Goal: Task Accomplishment & Management: Use online tool/utility

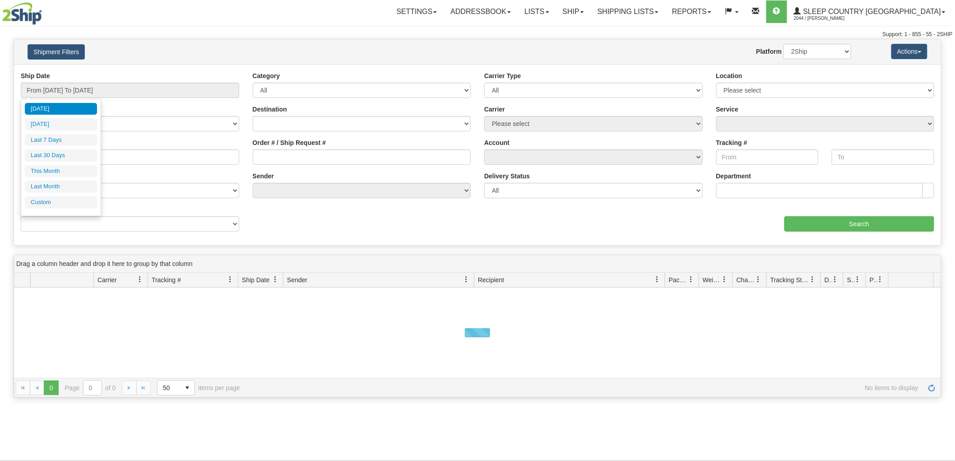
click at [95, 96] on input "From 08/11/2025 To 08/12/2025" at bounding box center [130, 90] width 219 height 15
click at [65, 152] on li "Last 30 Days" at bounding box center [61, 155] width 72 height 12
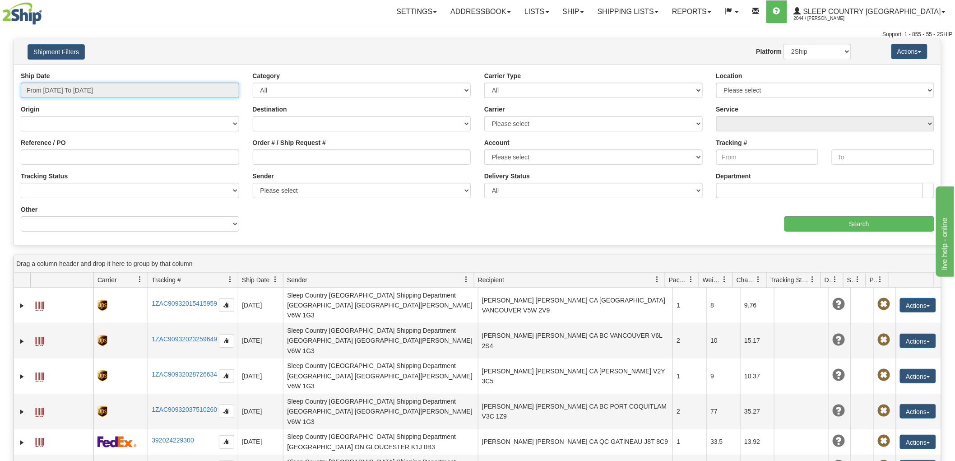
click at [29, 91] on input "From 07/14/2025 To 08/12/2025" at bounding box center [130, 90] width 219 height 15
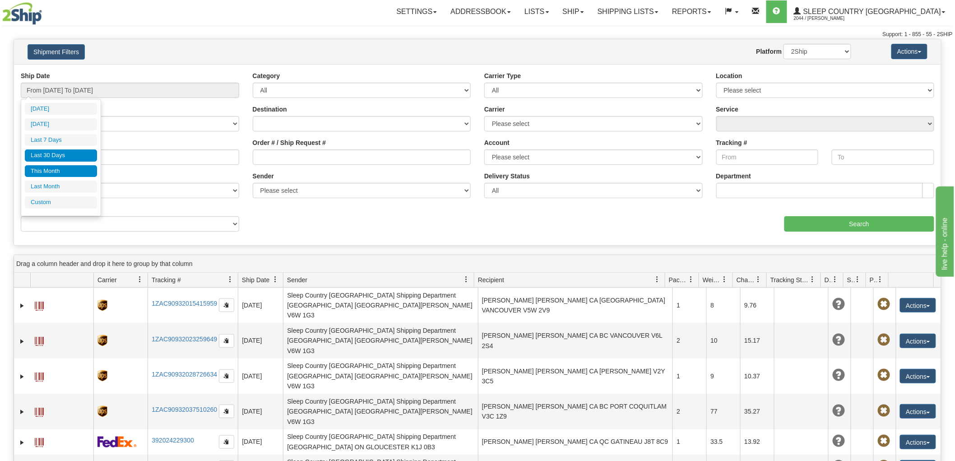
click at [36, 172] on li "This Month" at bounding box center [61, 171] width 72 height 12
type input "From 08/01/2025 To 08/31/2025"
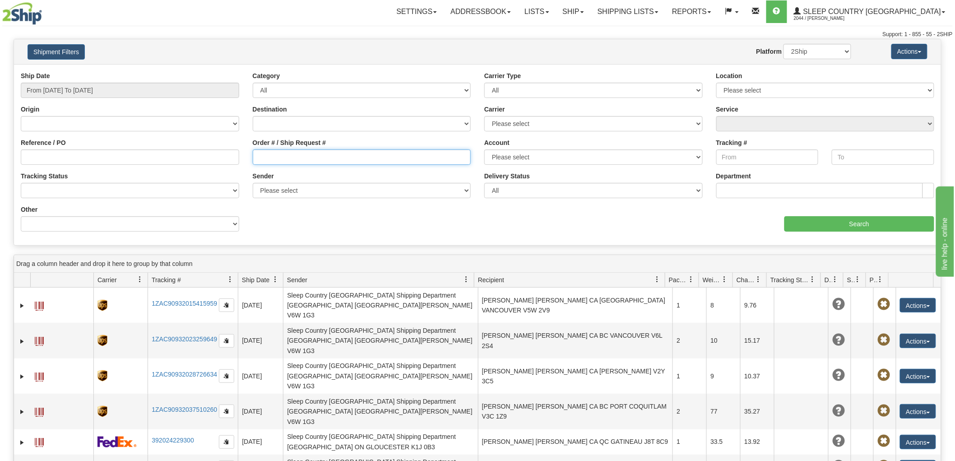
click at [309, 160] on input "Order # / Ship Request #" at bounding box center [362, 156] width 219 height 15
click at [309, 154] on input "Order # / Ship Request #" at bounding box center [362, 156] width 219 height 15
click at [703, 240] on div "Ship Date From 08/01/2025 To 08/31/2025 Category All Inbound Outbound Carrier T…" at bounding box center [477, 154] width 927 height 181
click at [400, 150] on input "Order # / Ship Request #" at bounding box center [362, 156] width 219 height 15
drag, startPoint x: 400, startPoint y: 153, endPoint x: 402, endPoint y: 158, distance: 6.3
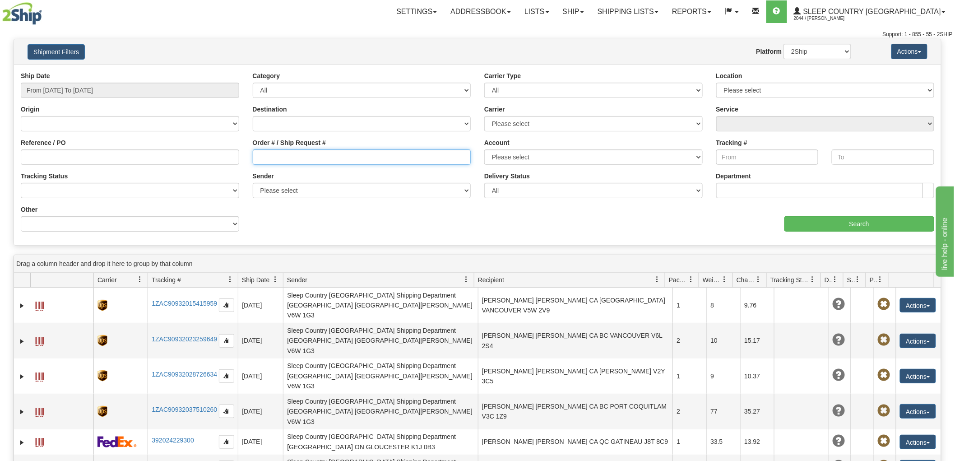
drag, startPoint x: 402, startPoint y: 158, endPoint x: 256, endPoint y: 155, distance: 146.3
click at [256, 155] on input "Order # / Ship Request #" at bounding box center [362, 156] width 219 height 15
click at [689, 219] on div "aaa Search" at bounding box center [710, 218] width 464 height 27
click at [293, 160] on input "Order # / Ship Request #" at bounding box center [362, 156] width 219 height 15
paste input "9008H937165"
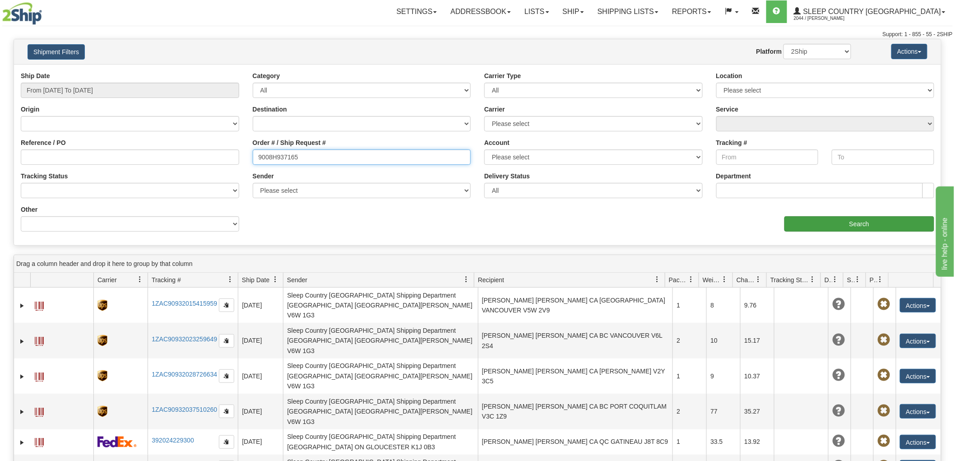
type input "9008H937165"
click at [802, 226] on input "Search" at bounding box center [860, 223] width 150 height 15
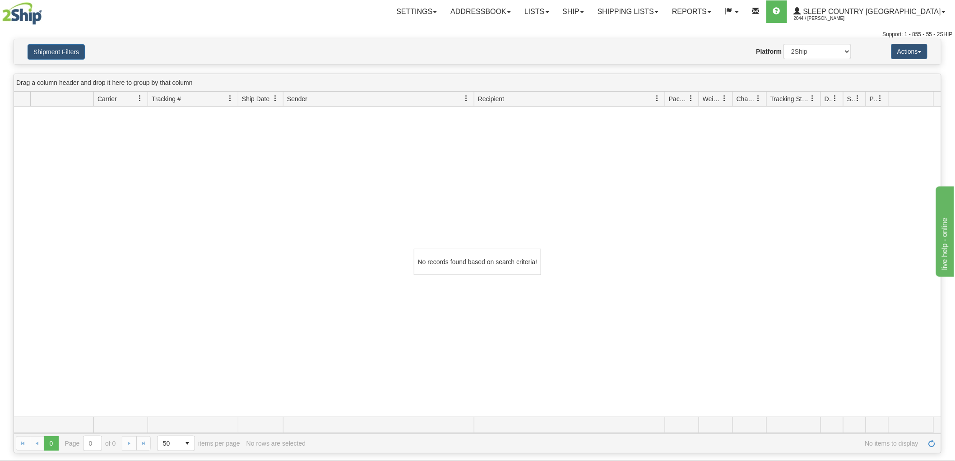
drag, startPoint x: 596, startPoint y: 200, endPoint x: 500, endPoint y: 178, distance: 98.1
click at [498, 178] on div "No records found based on search criteria!" at bounding box center [477, 262] width 927 height 310
click at [842, 186] on div "No records found based on search criteria!" at bounding box center [477, 262] width 927 height 310
drag, startPoint x: 68, startPoint y: 55, endPoint x: 73, endPoint y: 57, distance: 5.5
click at [68, 55] on button "Shipment Filters" at bounding box center [56, 51] width 57 height 15
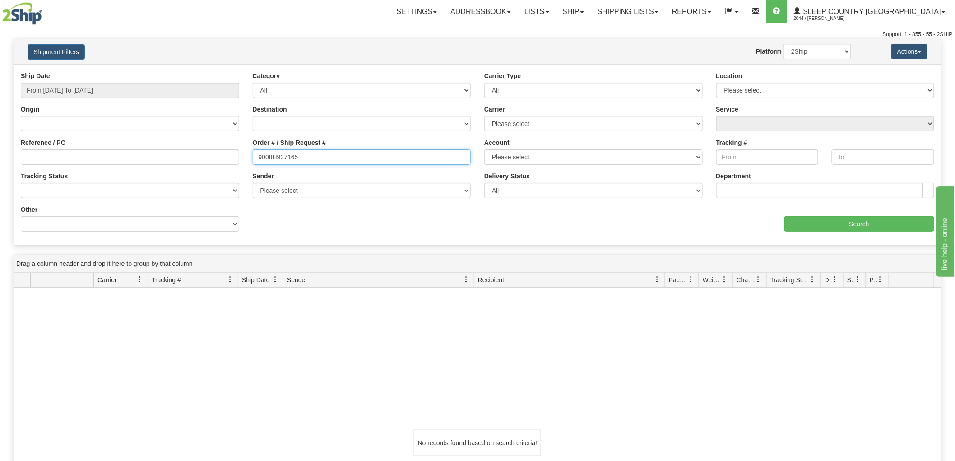
click at [442, 157] on input "9008H937165" at bounding box center [362, 156] width 219 height 15
drag, startPoint x: 387, startPoint y: 156, endPoint x: 196, endPoint y: 171, distance: 191.5
click at [196, 71] on div "Reference / PO Order # / Ship Request # 9008H937165 Account Please select Canad…" at bounding box center [477, 71] width 927 height 0
click at [807, 53] on select "2Ship Imported" at bounding box center [818, 51] width 68 height 15
select select "1"
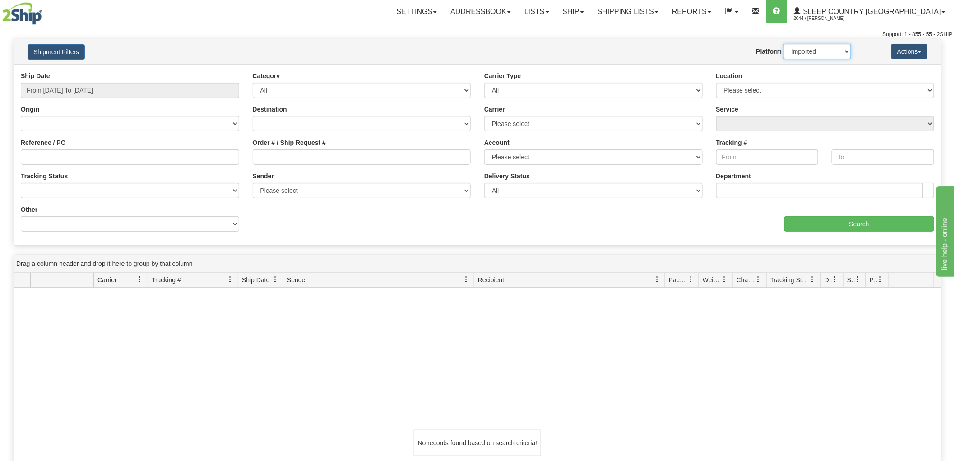
click at [784, 44] on select "2Ship Imported" at bounding box center [818, 51] width 68 height 15
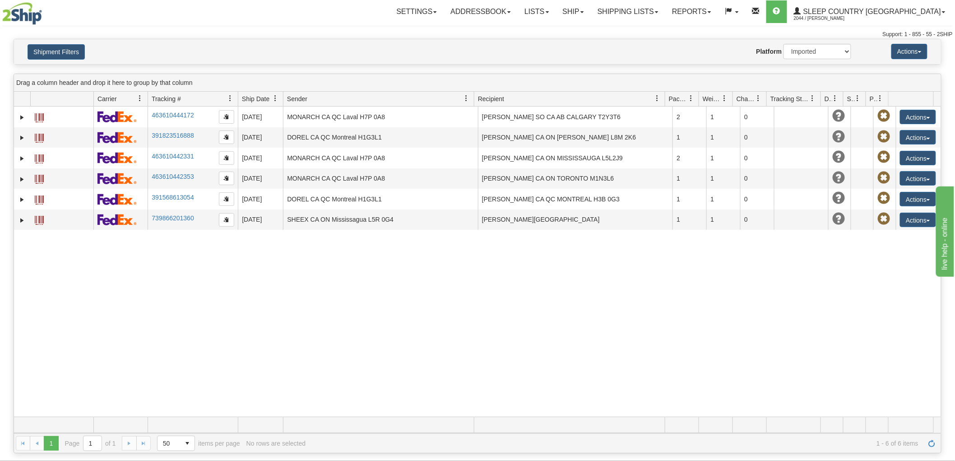
click at [690, 290] on div "-10114337 2044 463610444172 08/07/2025 08/07/2025 12:00:00 AM MONARCH CA QC Lav…" at bounding box center [477, 262] width 927 height 310
drag, startPoint x: 742, startPoint y: 353, endPoint x: 748, endPoint y: 351, distance: 5.9
click at [742, 353] on div "-10114337 2044 463610444172 08/07/2025 08/07/2025 12:00:00 AM MONARCH CA QC Lav…" at bounding box center [477, 262] width 927 height 310
drag, startPoint x: 151, startPoint y: 352, endPoint x: 156, endPoint y: 353, distance: 5.0
click at [155, 353] on div "-10114337 2044 463610444172 08/07/2025 08/07/2025 12:00:00 AM MONARCH CA QC Lav…" at bounding box center [477, 262] width 927 height 310
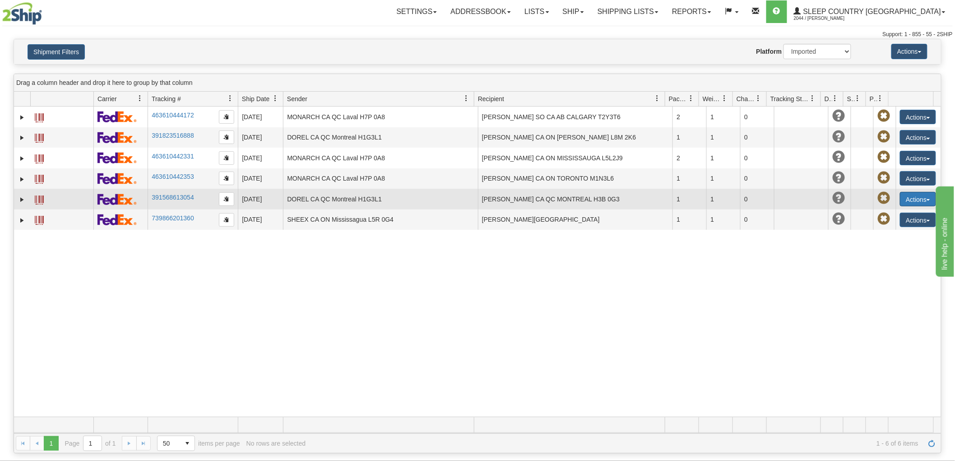
click at [911, 201] on button "Actions" at bounding box center [918, 199] width 36 height 14
click at [878, 229] on link "Return" at bounding box center [900, 228] width 72 height 12
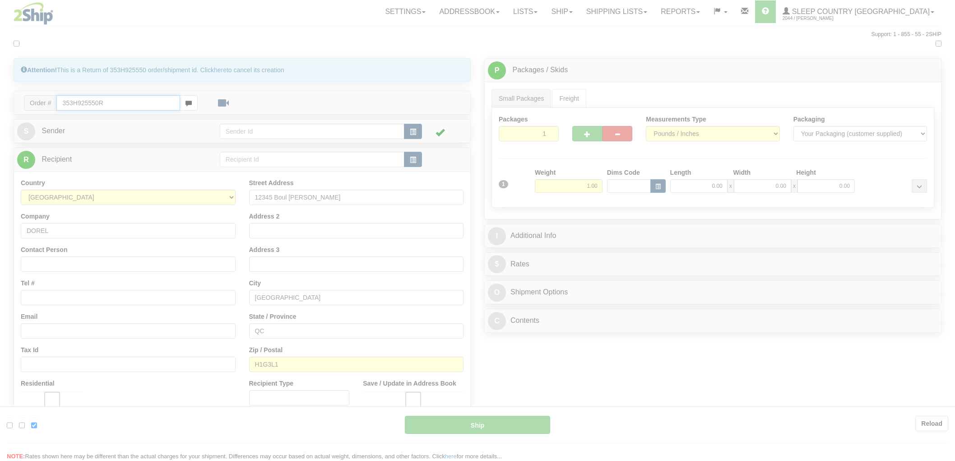
type input "92"
type input "11:38"
type input "16:00"
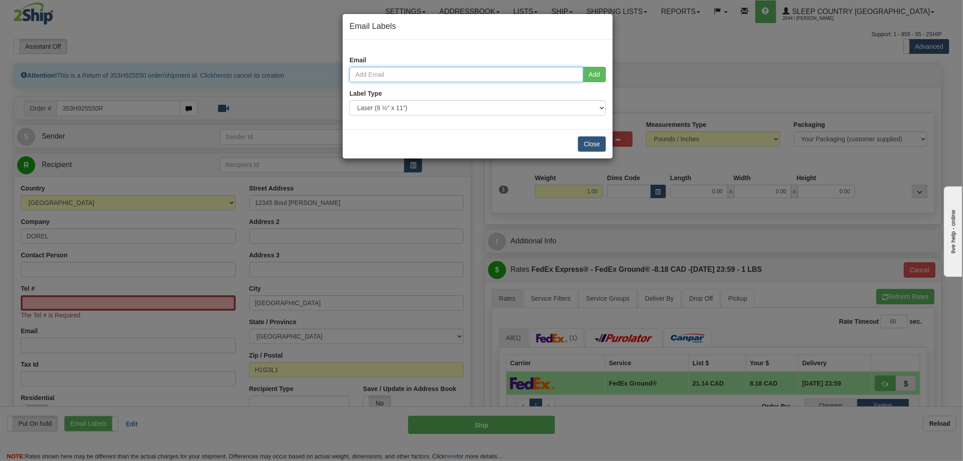
drag, startPoint x: 421, startPoint y: 74, endPoint x: 427, endPoint y: 72, distance: 6.0
click at [423, 73] on input "email" at bounding box center [466, 74] width 234 height 15
paste input "[EMAIL_ADDRESS][DOMAIN_NAME]"
type input "alexandre.colin20a@gmail.com"
click at [602, 75] on button "Add" at bounding box center [594, 74] width 23 height 15
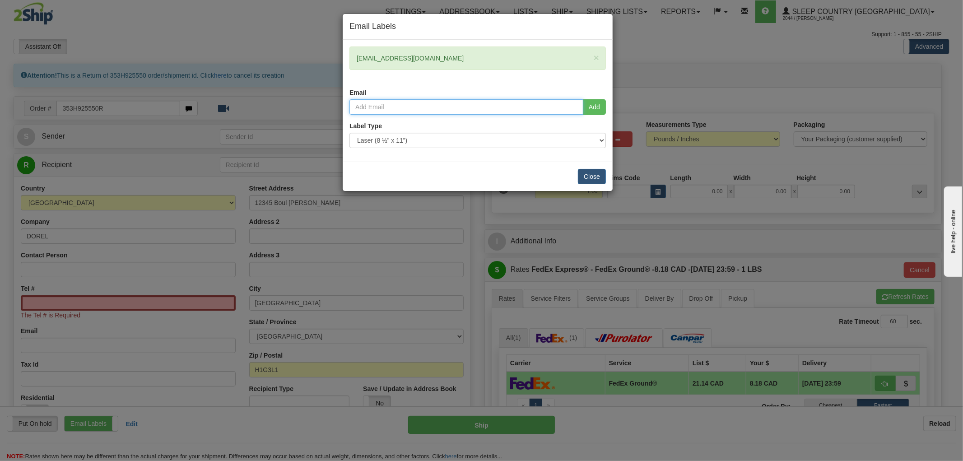
click at [387, 105] on input "email" at bounding box center [466, 106] width 234 height 15
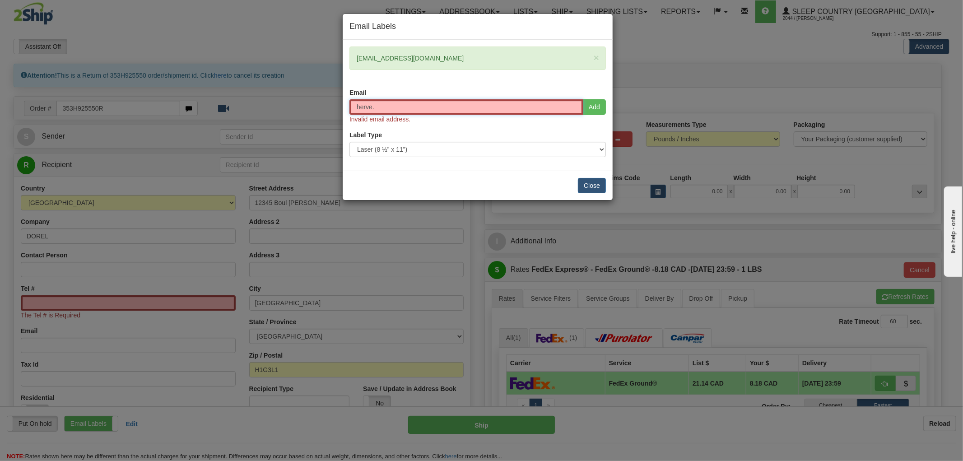
type input "herve."
click at [106, 280] on div "Email Labels × alexandre.colin20a@gmail.com Email herve. Add Invalid email addr…" at bounding box center [481, 230] width 963 height 461
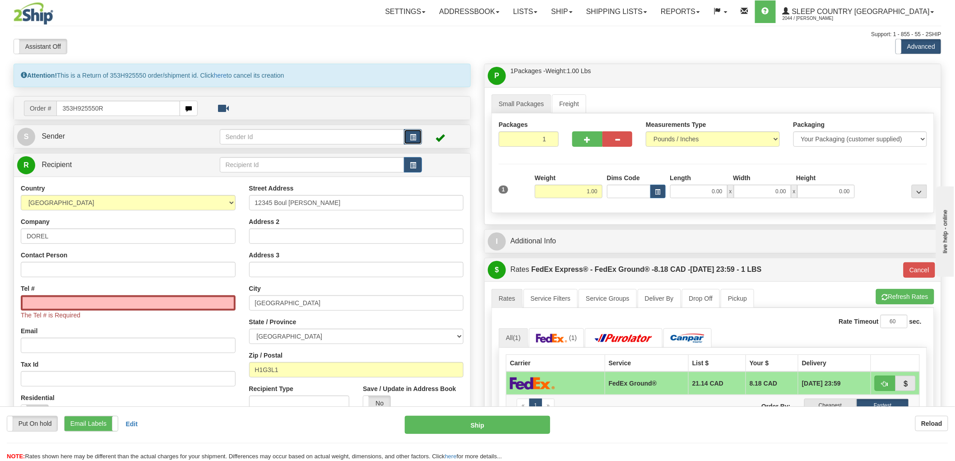
click at [419, 136] on button "button" at bounding box center [413, 136] width 18 height 15
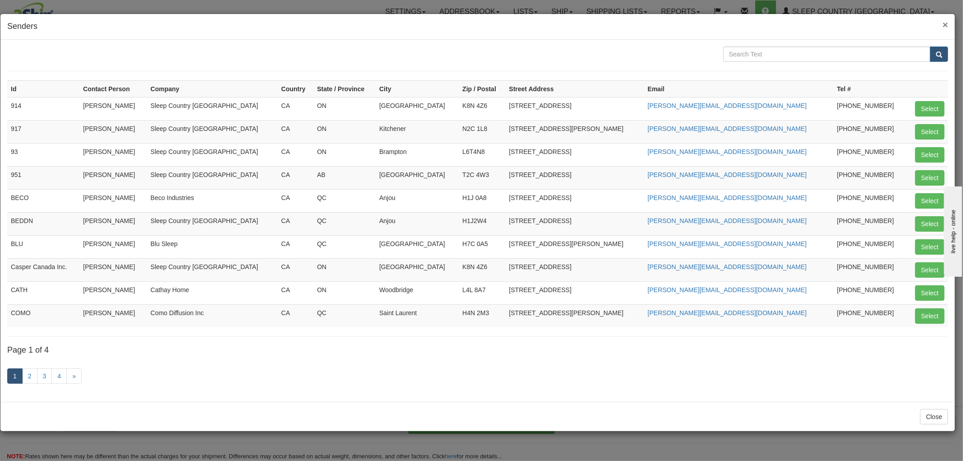
click at [946, 25] on span "×" at bounding box center [945, 24] width 5 height 10
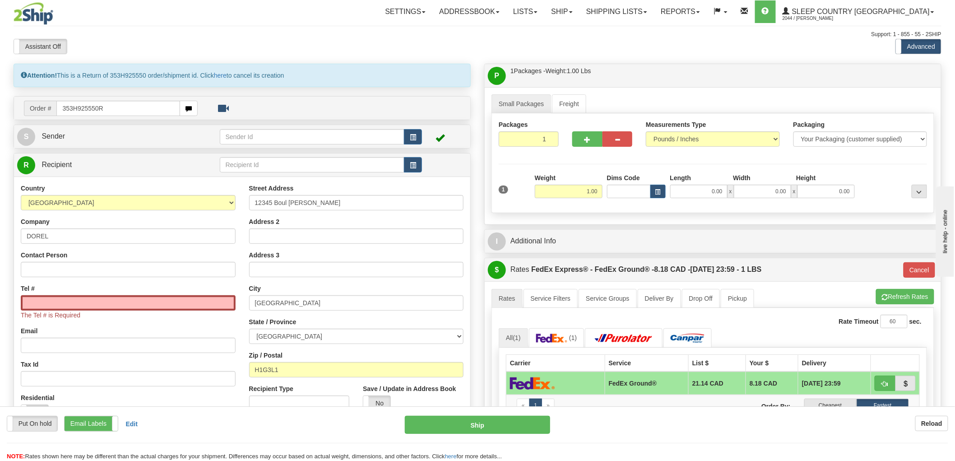
click at [442, 140] on span at bounding box center [440, 137] width 9 height 9
click at [417, 134] on button "button" at bounding box center [413, 136] width 18 height 15
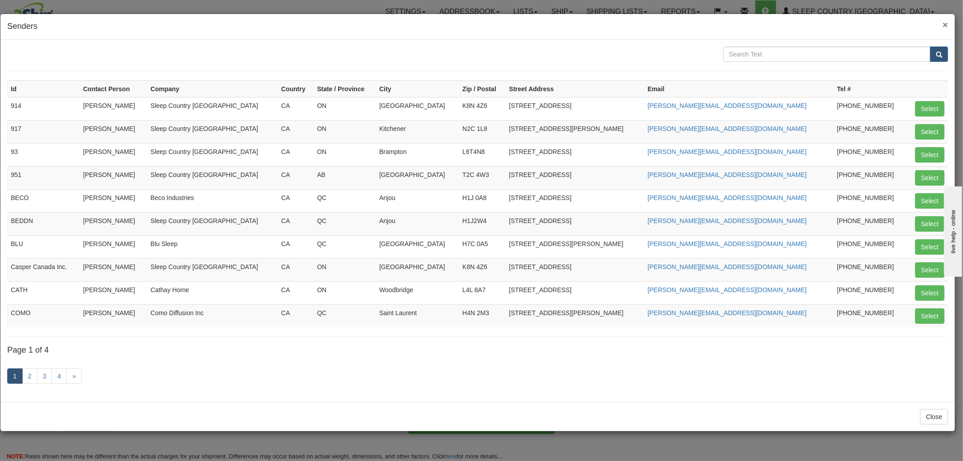
click at [947, 21] on span "×" at bounding box center [945, 24] width 5 height 10
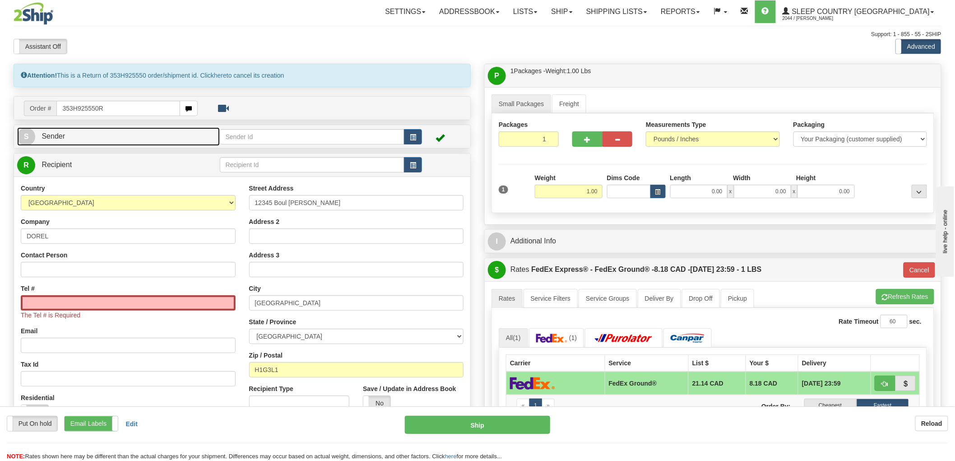
click at [30, 137] on span "S" at bounding box center [26, 137] width 18 height 18
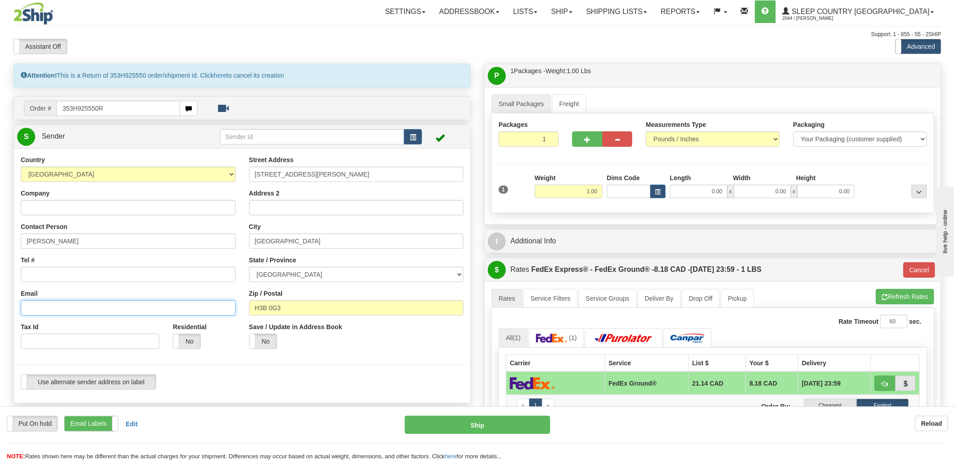
click at [97, 302] on input "Email" at bounding box center [128, 307] width 215 height 15
paste input "alexandre.colin20a@gmail.com"
type input "alexandre.colin20a@gmail.com"
click at [654, 9] on link "Shipping lists" at bounding box center [617, 11] width 74 height 23
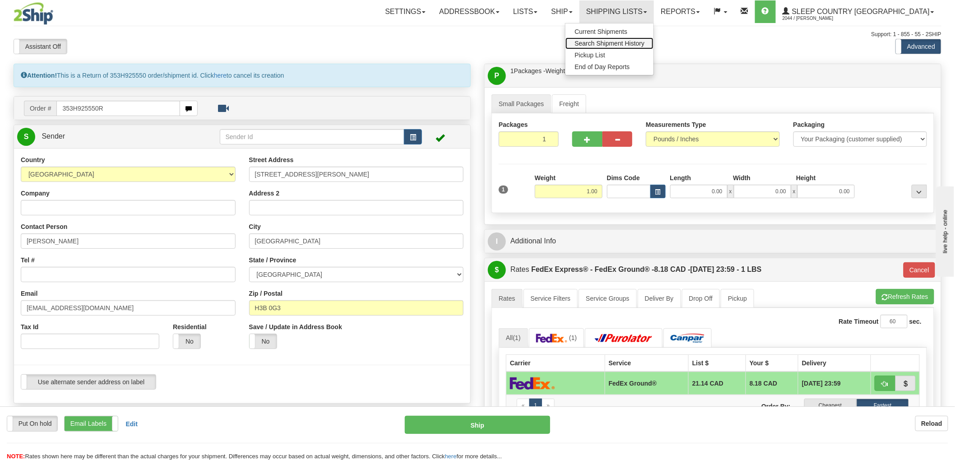
click at [645, 44] on span "Search Shipment History" at bounding box center [610, 43] width 70 height 7
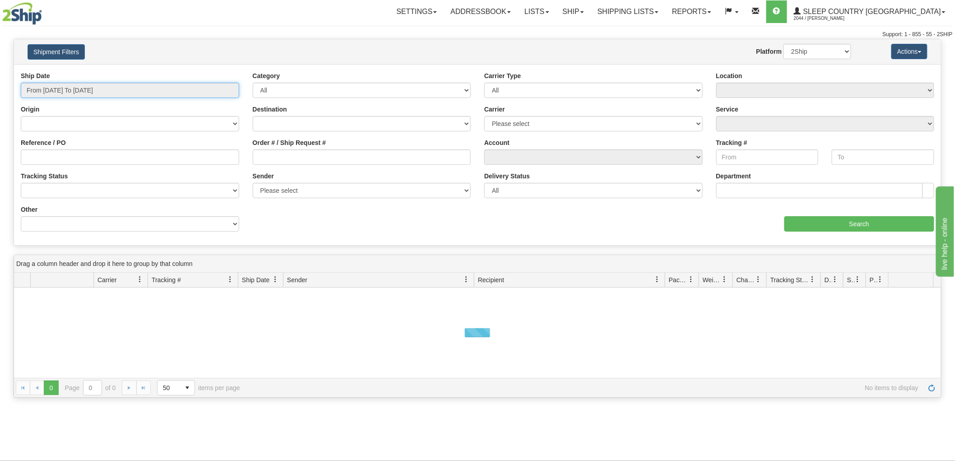
click at [64, 88] on input "From 08/11/2025 To 08/12/2025" at bounding box center [130, 90] width 219 height 15
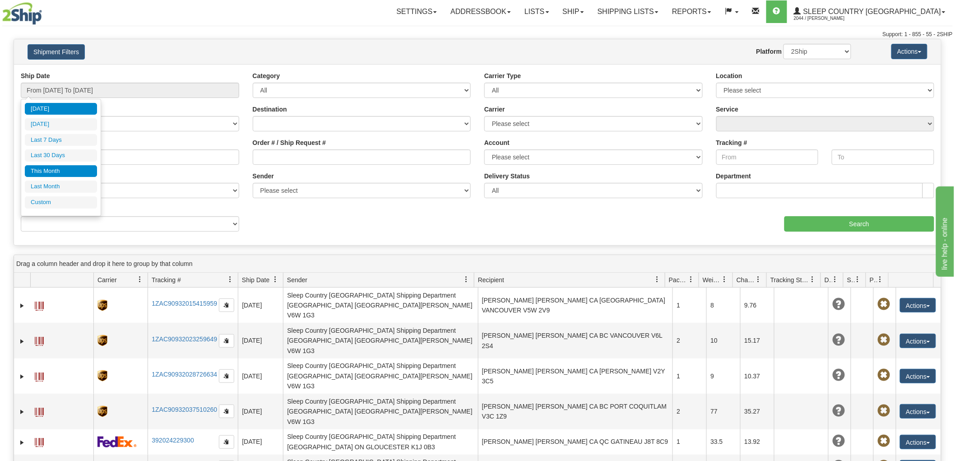
click at [52, 170] on li "This Month" at bounding box center [61, 171] width 72 height 12
type input "From 08/01/2025 To 08/31/2025"
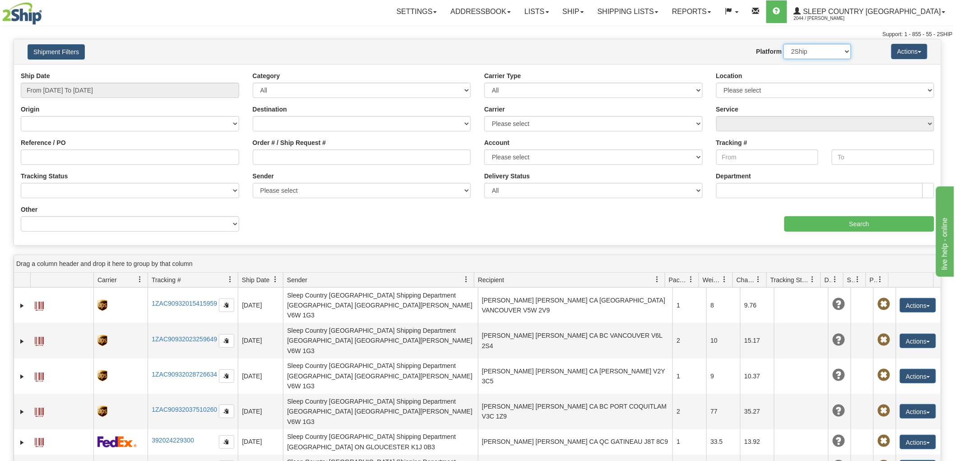
click at [807, 45] on select "2Ship Imported" at bounding box center [818, 51] width 68 height 15
select select "1"
click at [784, 44] on select "2Ship Imported" at bounding box center [818, 51] width 68 height 15
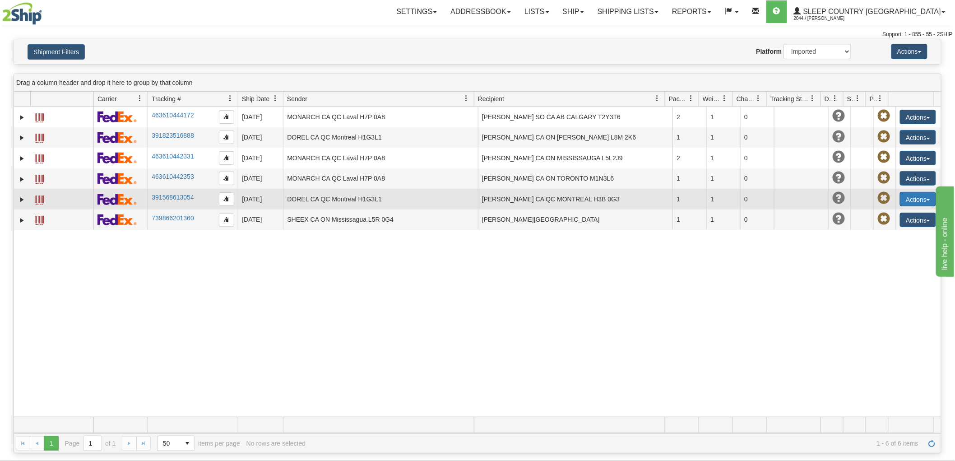
click at [920, 199] on button "Actions" at bounding box center [918, 199] width 36 height 14
click at [878, 227] on link "Return" at bounding box center [900, 228] width 72 height 12
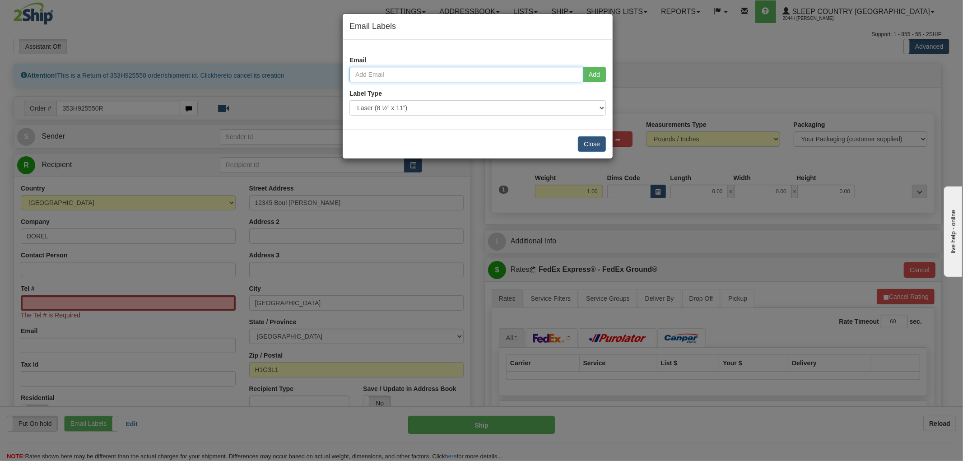
click at [401, 75] on input "email" at bounding box center [466, 74] width 234 height 15
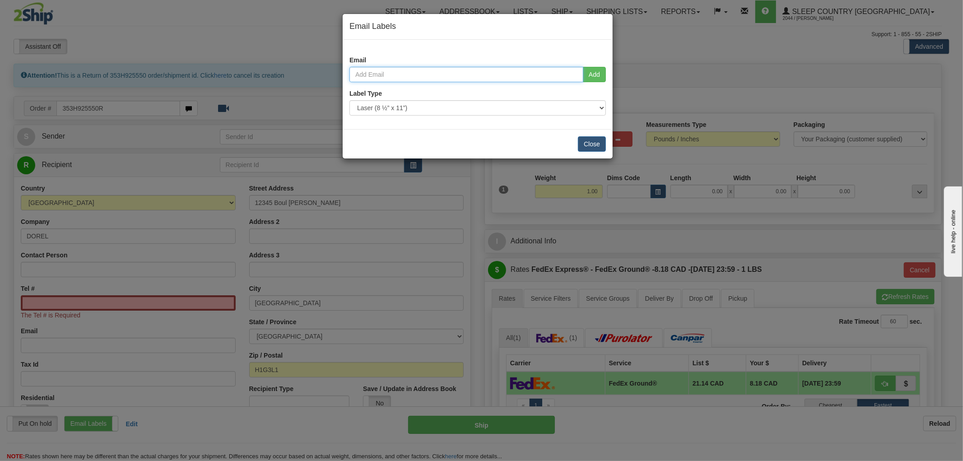
paste input "[EMAIL_ADDRESS][DOMAIN_NAME]"
type input "[EMAIL_ADDRESS][DOMAIN_NAME]"
click at [589, 81] on button "Add" at bounding box center [594, 74] width 23 height 15
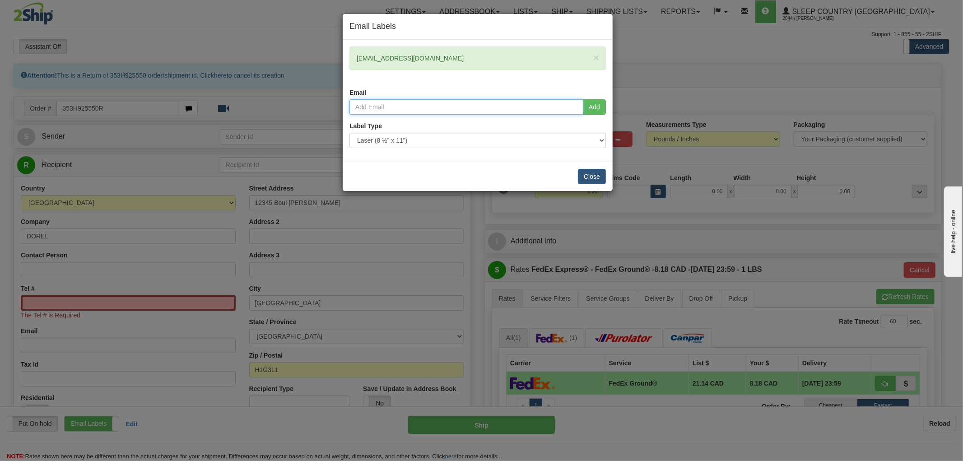
click at [418, 113] on input "email" at bounding box center [466, 106] width 234 height 15
type input "herve.rutagengwa@sleepcountry.ca"
click at [596, 108] on button "Add" at bounding box center [594, 106] width 23 height 15
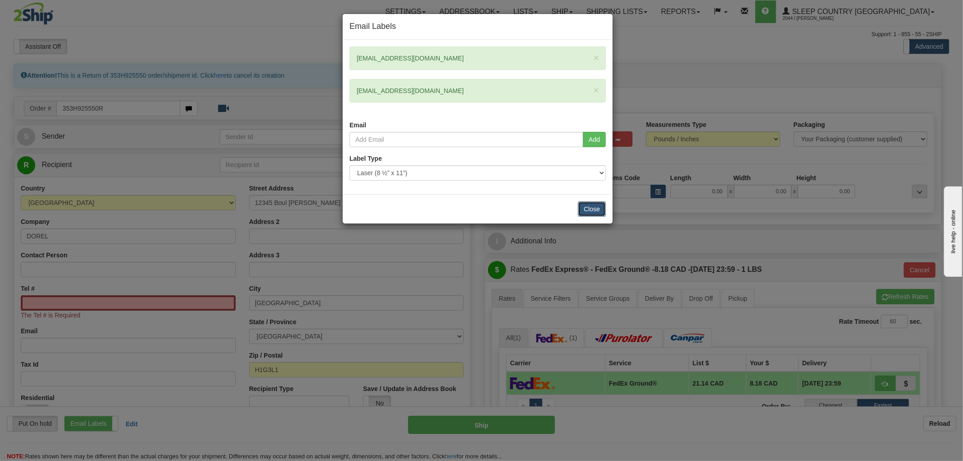
click at [594, 209] on button "Close" at bounding box center [592, 208] width 28 height 15
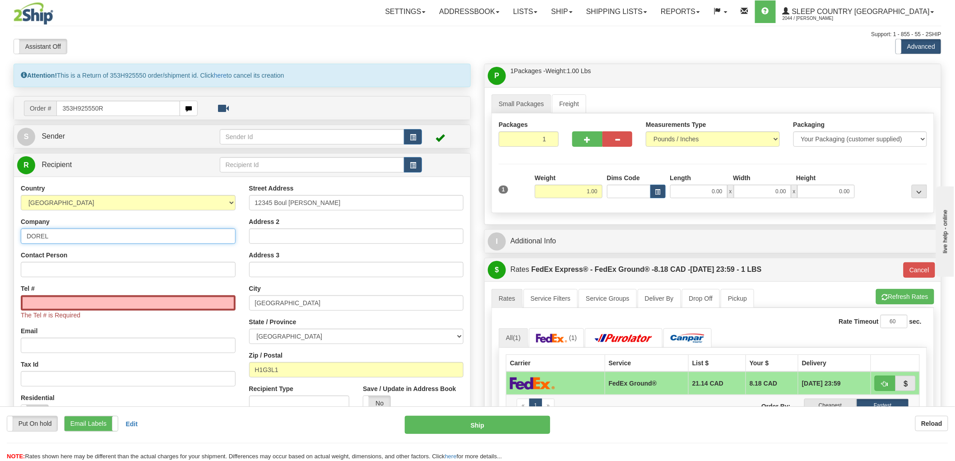
drag, startPoint x: 90, startPoint y: 235, endPoint x: 9, endPoint y: 228, distance: 81.6
click at [9, 228] on div "Attention! This is a Return of 353H925550 order/shipment id. Click here to canc…" at bounding box center [242, 279] width 471 height 431
click at [8, 226] on div "Attention! This is a Return of 353H925550 order/shipment id. Click here to canc…" at bounding box center [242, 279] width 471 height 431
drag, startPoint x: 50, startPoint y: 235, endPoint x: 0, endPoint y: 231, distance: 49.9
click at [0, 231] on div "Toggle navigation Settings Shipping Preferences Fields Preferences New" at bounding box center [477, 335] width 955 height 670
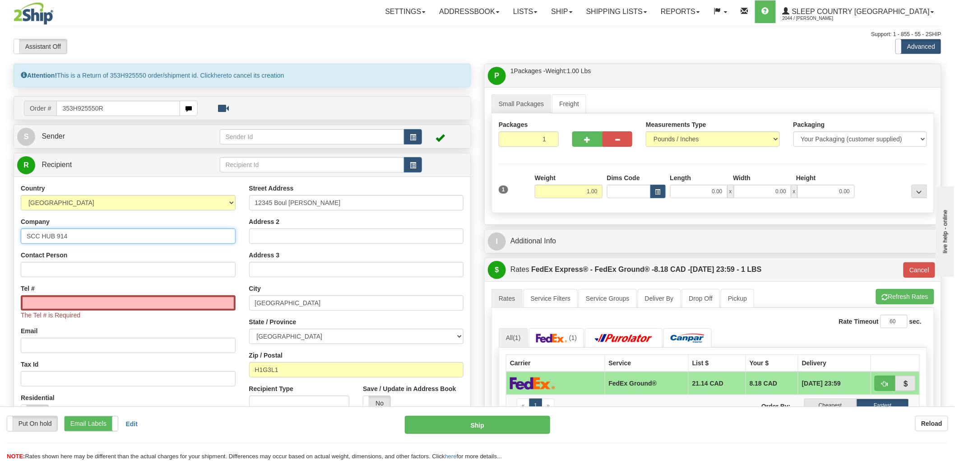
type input "SCC HUB 914"
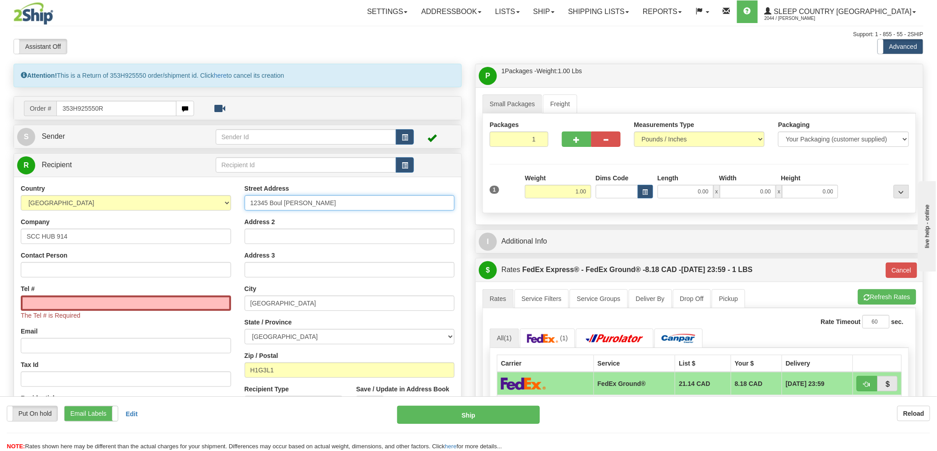
drag, startPoint x: 337, startPoint y: 202, endPoint x: 277, endPoint y: 203, distance: 60.1
click at [277, 203] on input "12345 Boul [PERSON_NAME]" at bounding box center [350, 202] width 210 height 15
click at [350, 209] on input "12345 Boul [PERSON_NAME]" at bounding box center [350, 202] width 210 height 15
drag, startPoint x: 267, startPoint y: 202, endPoint x: 210, endPoint y: 200, distance: 57.4
click at [209, 201] on div "Country [GEOGRAPHIC_DATA] [GEOGRAPHIC_DATA] [GEOGRAPHIC_DATA] [GEOGRAPHIC_DATA]…" at bounding box center [237, 305] width 447 height 243
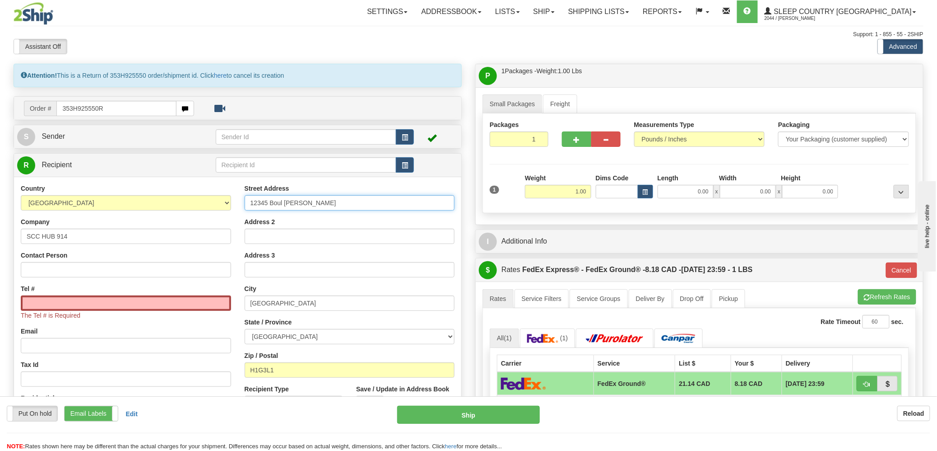
paste input "[STREET_ADDRESS]"
type input "520 COLLEGE ST EAST BELLEVILLE K8N 4Z6"
click at [271, 302] on input "Montreal" at bounding box center [350, 302] width 210 height 15
drag, startPoint x: 284, startPoint y: 301, endPoint x: 214, endPoint y: 301, distance: 70.4
click at [214, 301] on div "Country AFGHANISTAN ALAND ISLANDS ALBANIA ALGERIA AMERICAN SAMOA ANDORRA ANGOLA…" at bounding box center [237, 305] width 447 height 243
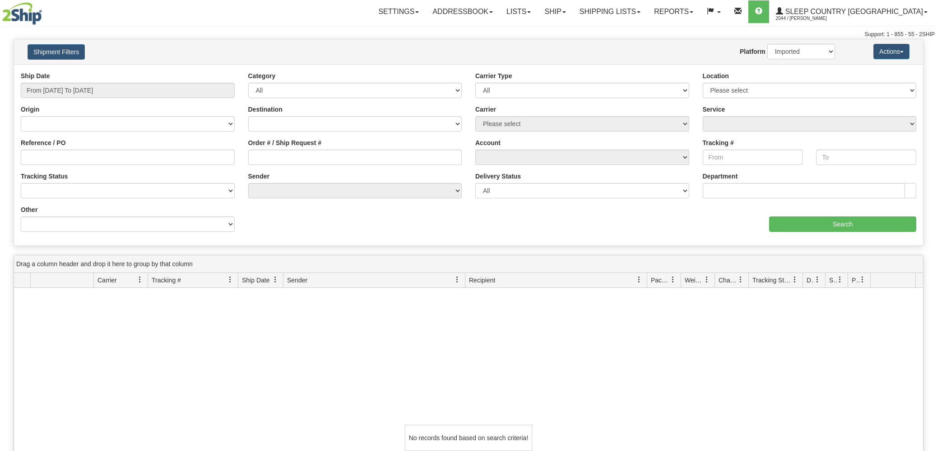
select select "1"
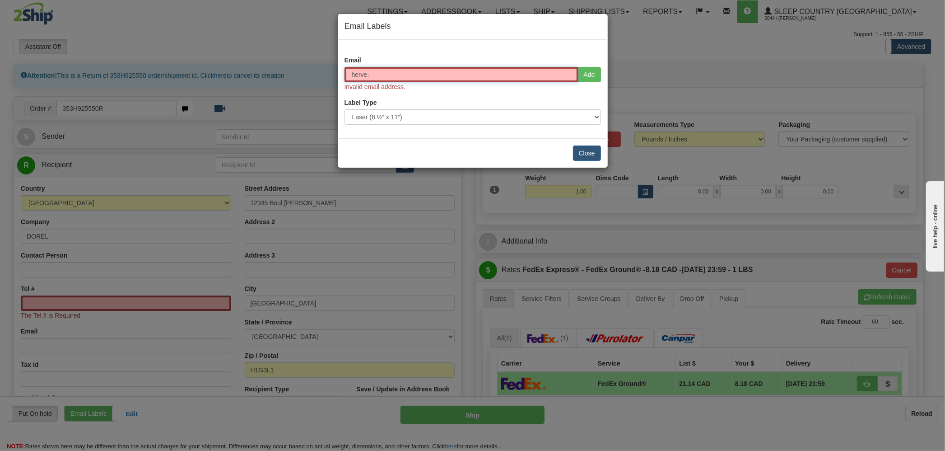
drag, startPoint x: 385, startPoint y: 72, endPoint x: 293, endPoint y: 66, distance: 92.7
click at [287, 71] on div "Email Labels Email herve. Add Invalid email address. Label Type Use Default Las…" at bounding box center [472, 225] width 945 height 451
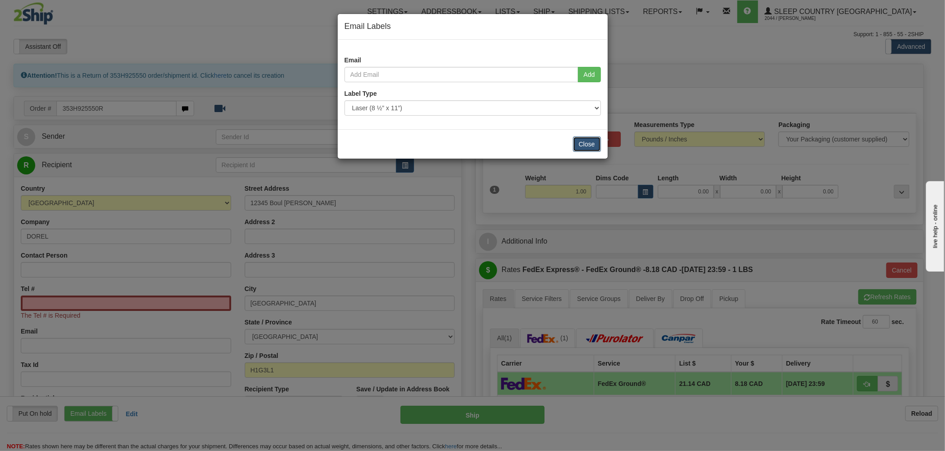
click at [593, 142] on button "Close" at bounding box center [587, 143] width 28 height 15
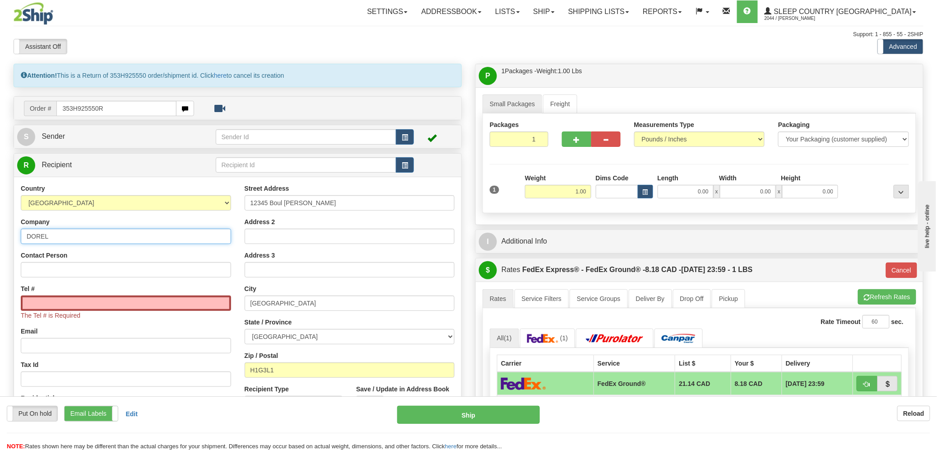
drag, startPoint x: 77, startPoint y: 237, endPoint x: -1, endPoint y: 235, distance: 77.7
click at [0, 235] on html "Training Course Close Toggle navigation Settings Shipping Preferences New Sende…" at bounding box center [468, 225] width 937 height 451
type input "SCC HUB 914"
click at [386, 199] on input "12345 Boul [PERSON_NAME]" at bounding box center [350, 202] width 210 height 15
drag, startPoint x: 381, startPoint y: 197, endPoint x: 139, endPoint y: 197, distance: 242.0
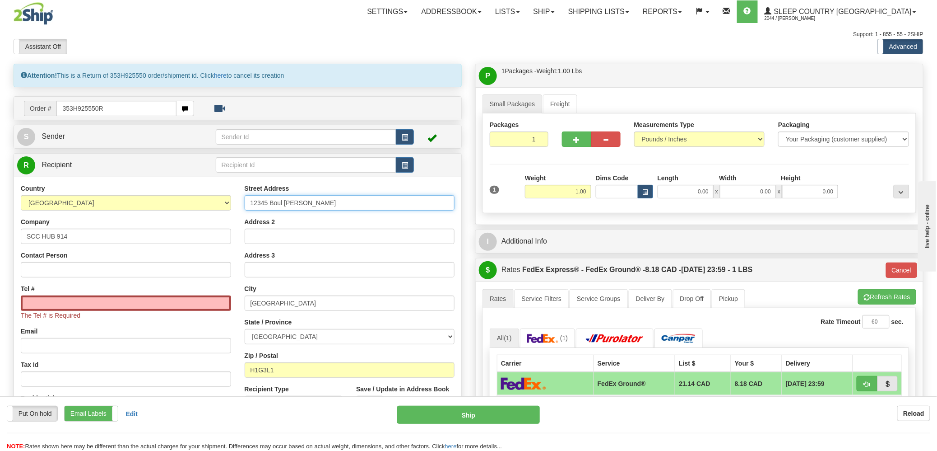
click at [139, 197] on div "Country AFGHANISTAN ALAND ISLANDS ALBANIA ALGERIA AMERICAN SAMOA ANDORRA ANGOLA…" at bounding box center [237, 305] width 447 height 243
paste input "520 COLLEGE ST EAST BELLEVILLE K8N 4Z6"
type input "520 COLLEGE ST EAST BELLEVILLE K8N 4Z6"
drag, startPoint x: 287, startPoint y: 305, endPoint x: 222, endPoint y: 301, distance: 65.2
click at [222, 301] on div "Country AFGHANISTAN ALAND ISLANDS ALBANIA ALGERIA AMERICAN SAMOA ANDORRA ANGOLA…" at bounding box center [237, 305] width 447 height 243
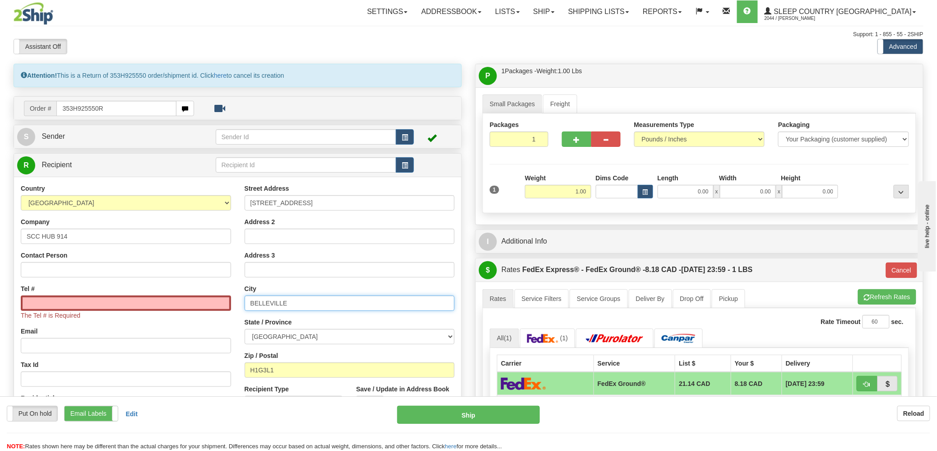
type input "BELLEVILLE"
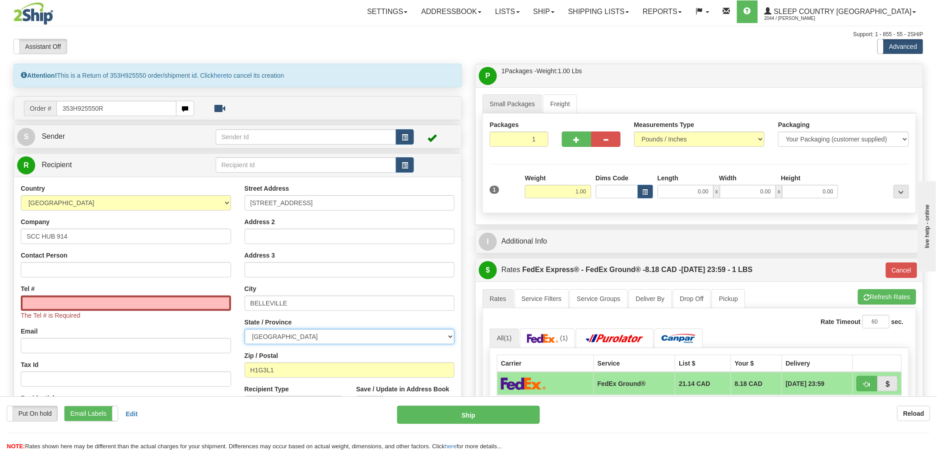
select select "ON"
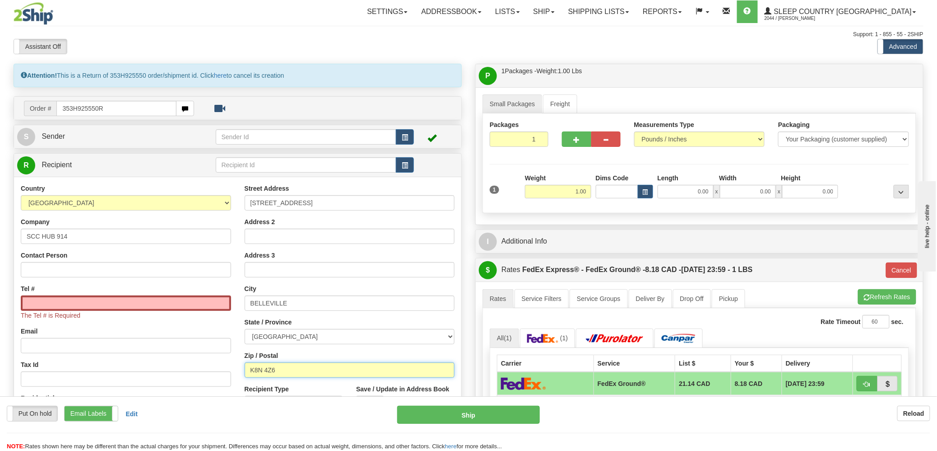
type input "K8N 4Z6"
click at [411, 200] on input "520 COLLEGE ST EAST BELLEVILLE K8N 4Z6" at bounding box center [350, 202] width 210 height 15
type input "92"
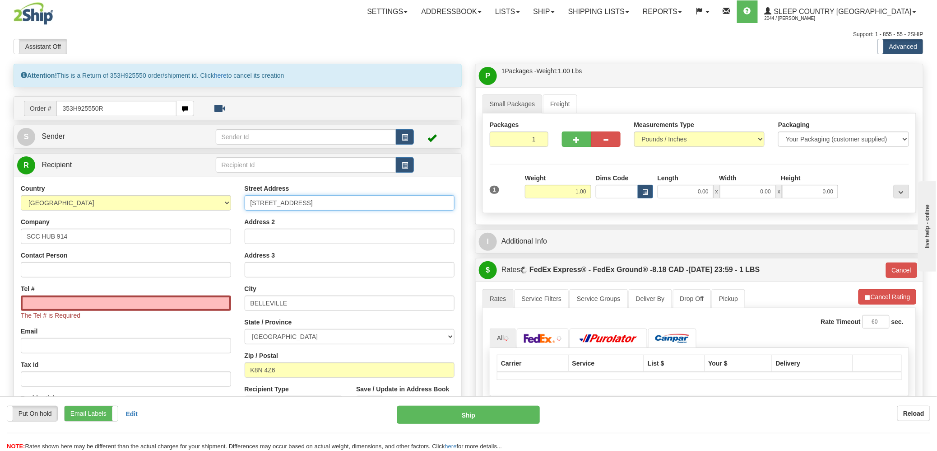
drag, startPoint x: 408, startPoint y: 200, endPoint x: 326, endPoint y: 201, distance: 82.2
click at [323, 203] on input "520 COLLEGE ST EAST BELLEVILLE K8N 4Z6" at bounding box center [350, 202] width 210 height 15
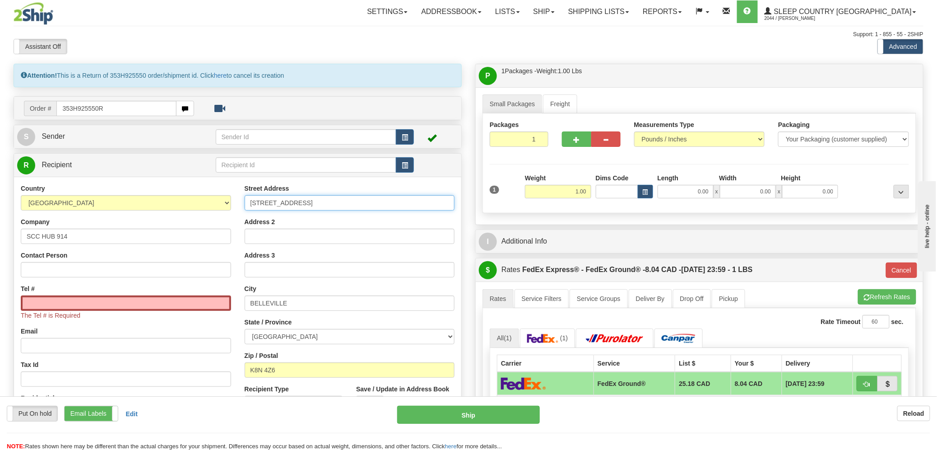
type input "520 COLLEGE ST EAST"
click at [43, 302] on input "Tel #" at bounding box center [126, 302] width 210 height 15
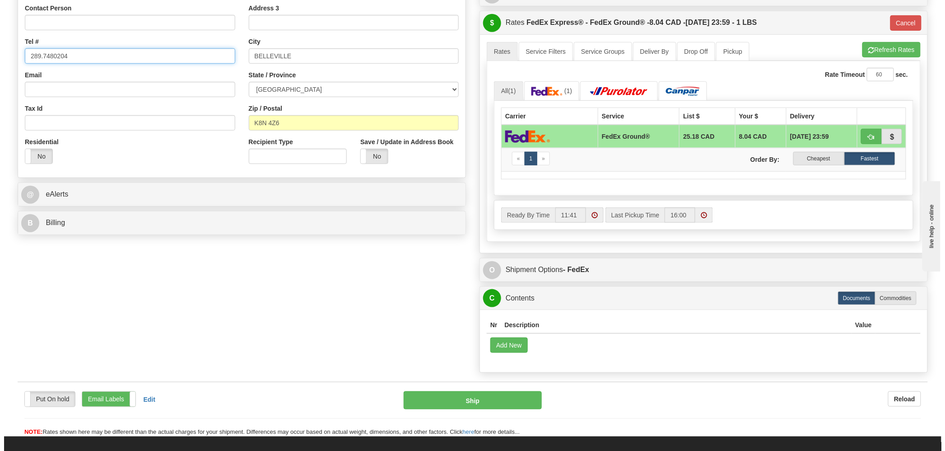
scroll to position [251, 0]
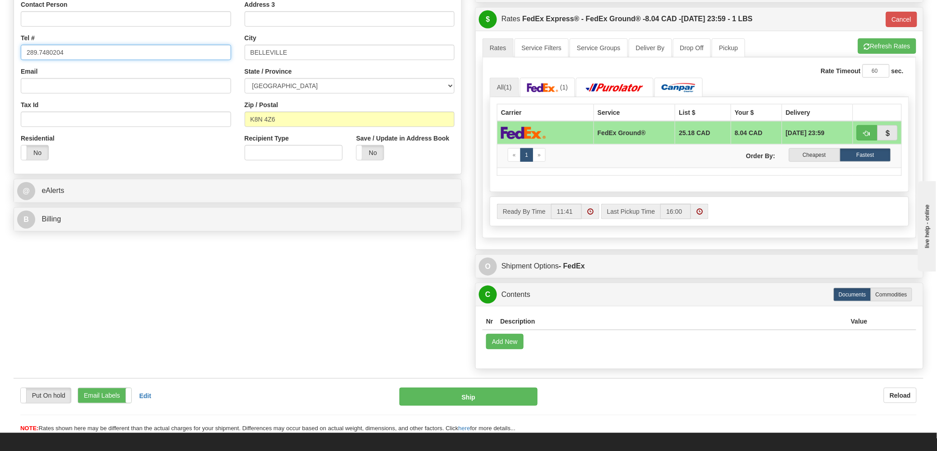
type input "289.7480204"
click at [476, 388] on div "Put On hold Put On hold Print Order Slip Print Order Slip Email Labels Email La…" at bounding box center [469, 405] width 910 height 55
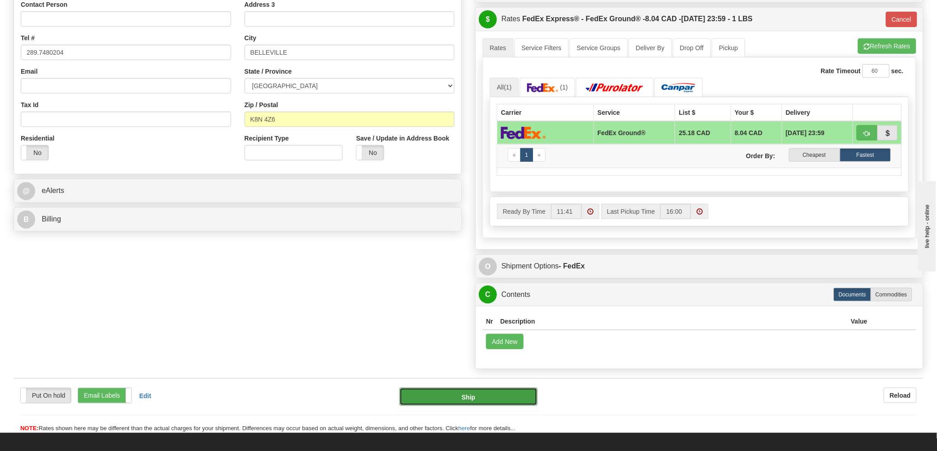
click at [463, 399] on button "Ship" at bounding box center [469, 396] width 138 height 18
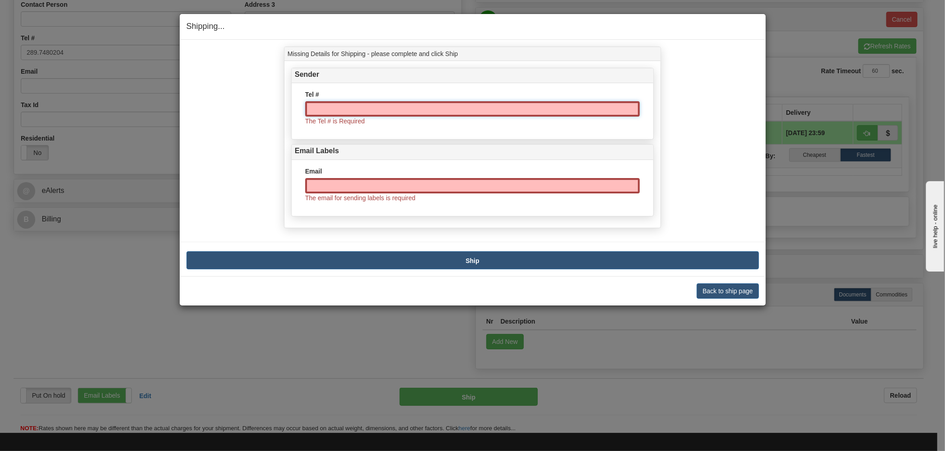
click at [344, 111] on input "Tel #" at bounding box center [472, 108] width 335 height 15
type input "289,748.0204"
click at [387, 189] on div "Email The email for sending labels is required" at bounding box center [472, 185] width 335 height 36
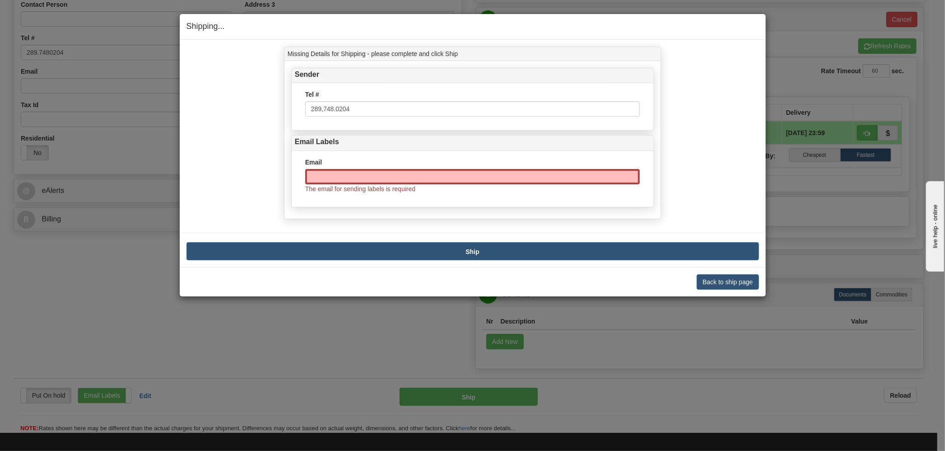
click at [727, 160] on div "Missing Details for Shipping - please complete and click Ship Sender Tel # 289,…" at bounding box center [473, 134] width 586 height 177
click at [355, 181] on input "Email" at bounding box center [472, 176] width 335 height 15
paste input "alexandre.colin20a@gmail.com"
type input "alexandre.colin20a@gmail.com"
click at [403, 247] on button "Ship" at bounding box center [472, 251] width 572 height 18
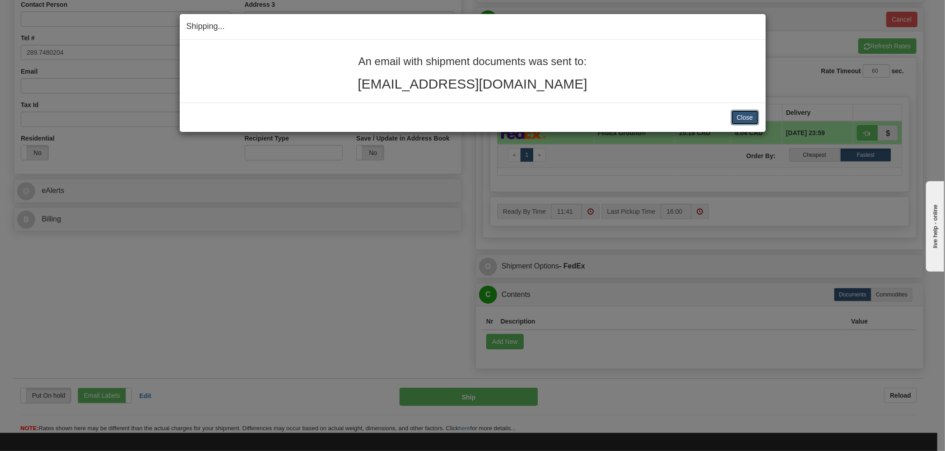
click at [739, 114] on button "Close" at bounding box center [745, 117] width 28 height 15
click at [744, 117] on button "Close" at bounding box center [745, 117] width 28 height 15
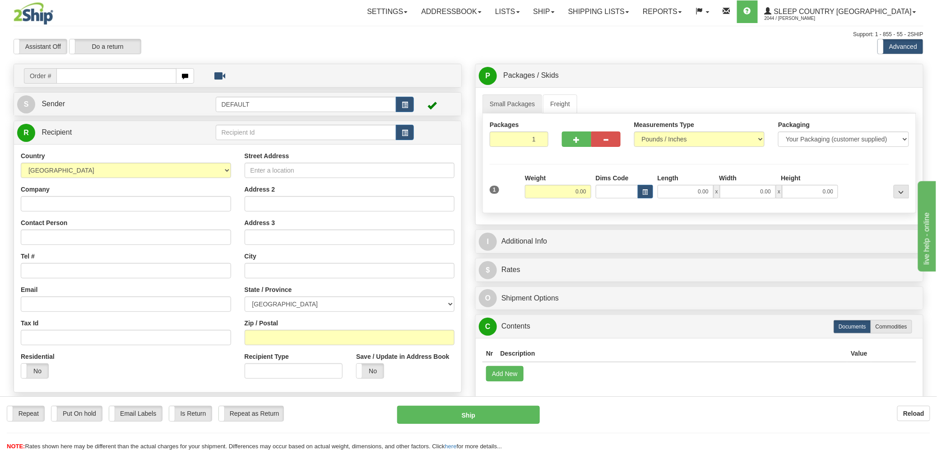
drag, startPoint x: 673, startPoint y: 394, endPoint x: 651, endPoint y: 408, distance: 26.3
click at [673, 394] on div "Nr Description / SKU / Model Pack #/Skid # Quantity Value Add New Get Content L…" at bounding box center [699, 369] width 447 height 63
